Goal: Navigation & Orientation: Find specific page/section

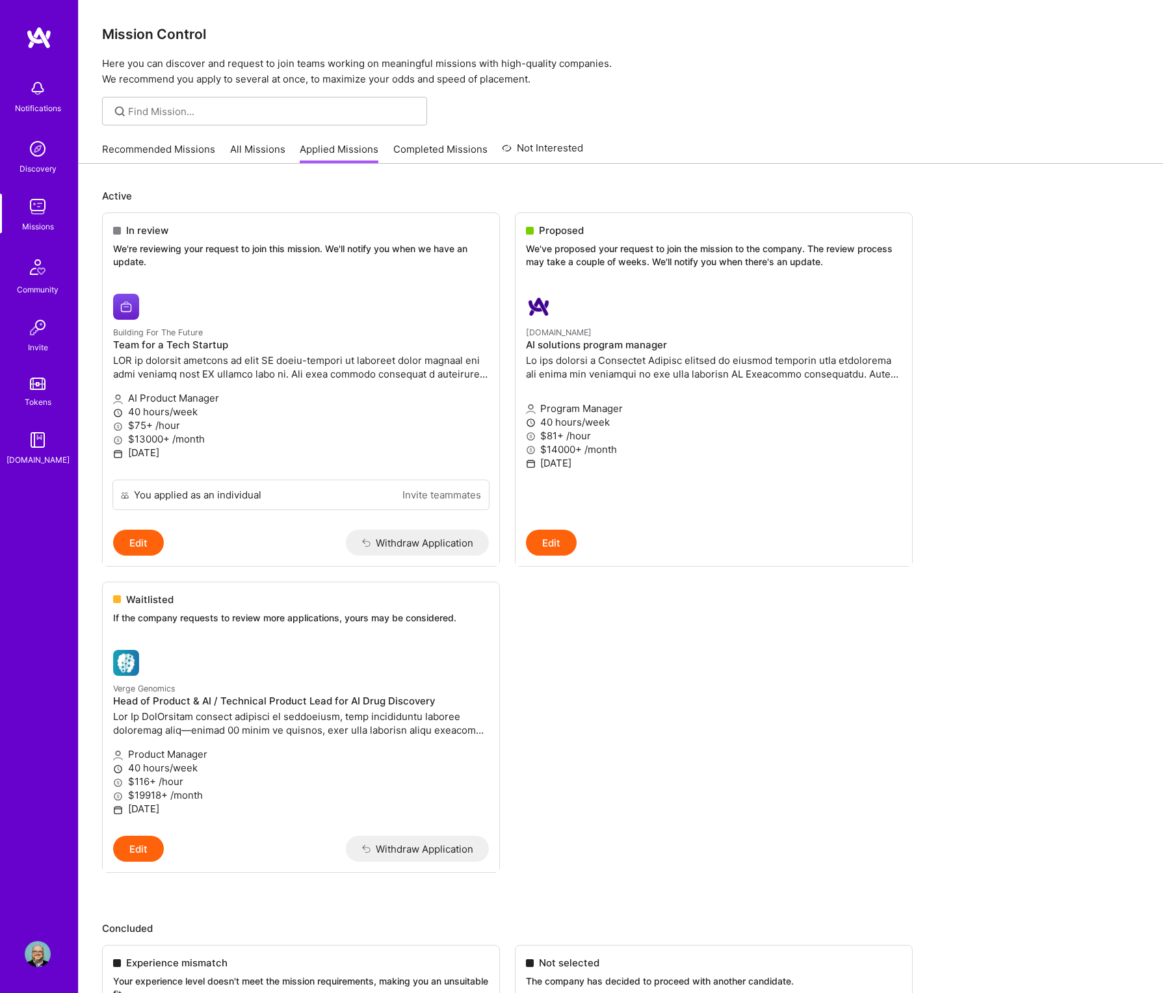
click at [426, 144] on link "Completed Missions" at bounding box center [440, 152] width 94 height 21
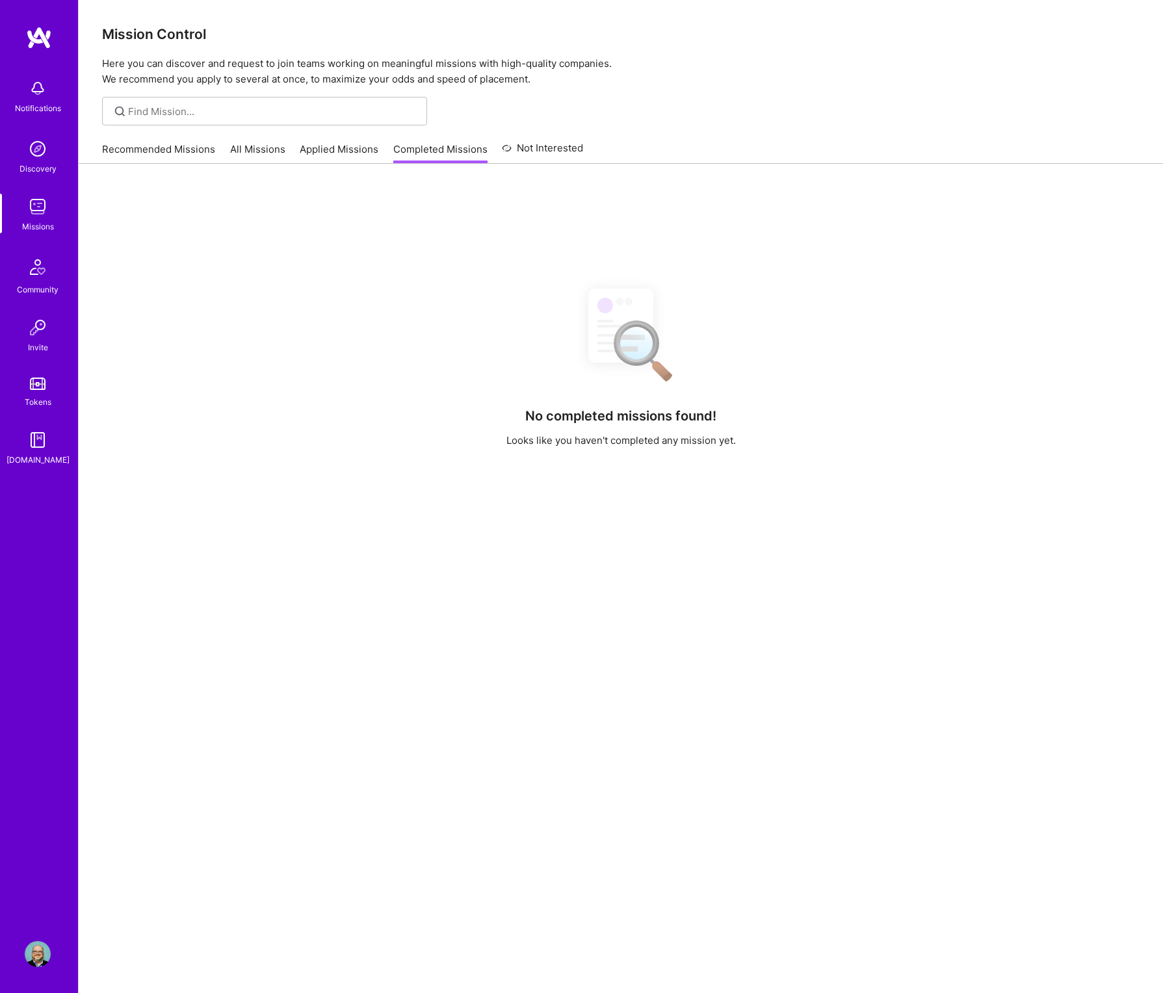
click at [344, 149] on link "Applied Missions" at bounding box center [339, 152] width 79 height 21
